Goal: Transaction & Acquisition: Purchase product/service

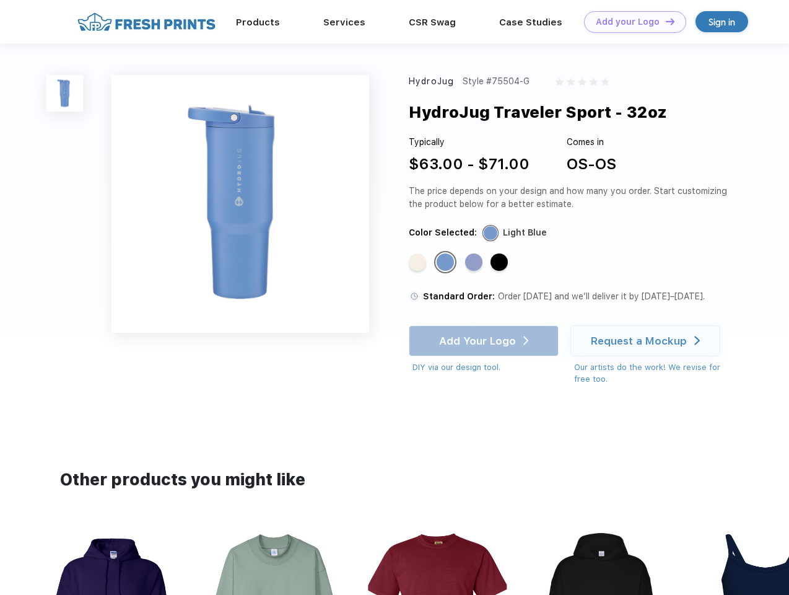
click at [631, 22] on link "Add your Logo Design Tool" at bounding box center [635, 22] width 102 height 22
click at [0, 0] on div "Design Tool" at bounding box center [0, 0] width 0 height 0
click at [665, 21] on link "Add your Logo Design Tool" at bounding box center [635, 22] width 102 height 22
click at [65, 93] on img at bounding box center [64, 93] width 37 height 37
click at [419, 263] on div "Standard Color" at bounding box center [417, 261] width 17 height 17
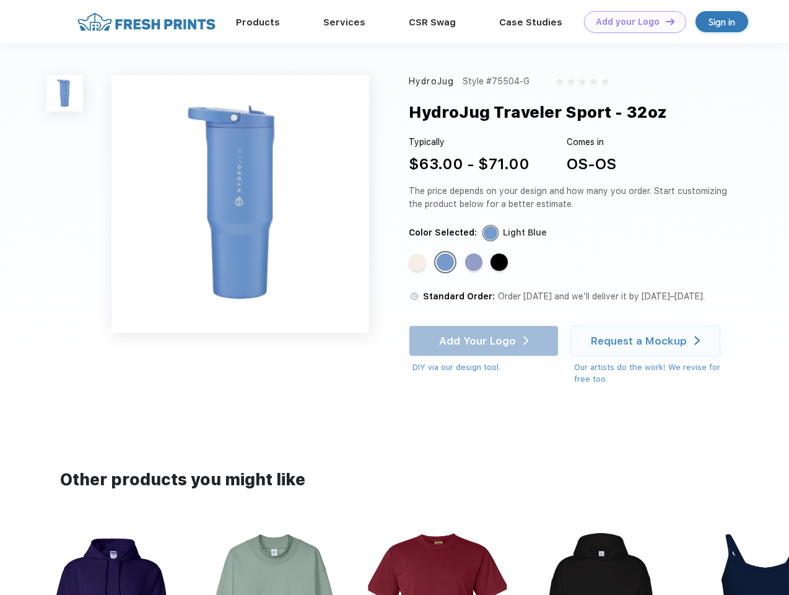
click at [447, 263] on div "Standard Color" at bounding box center [445, 261] width 17 height 17
click at [475, 263] on div "Standard Color" at bounding box center [473, 261] width 17 height 17
click at [501, 263] on div "Standard Color" at bounding box center [499, 261] width 17 height 17
click at [485, 341] on div "Add Your Logo DIY via our design tool. Ah shoot! This product isn't up in our d…" at bounding box center [484, 349] width 150 height 48
click at [648, 341] on div "Request a Mockup" at bounding box center [639, 341] width 96 height 12
